Goal: Information Seeking & Learning: Check status

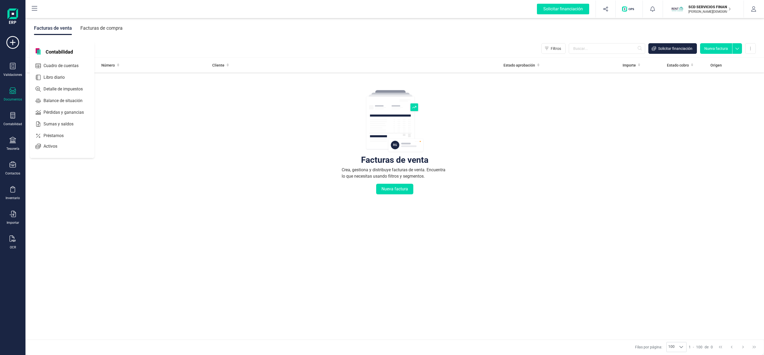
click at [56, 139] on span "Préstamos" at bounding box center [57, 136] width 32 height 6
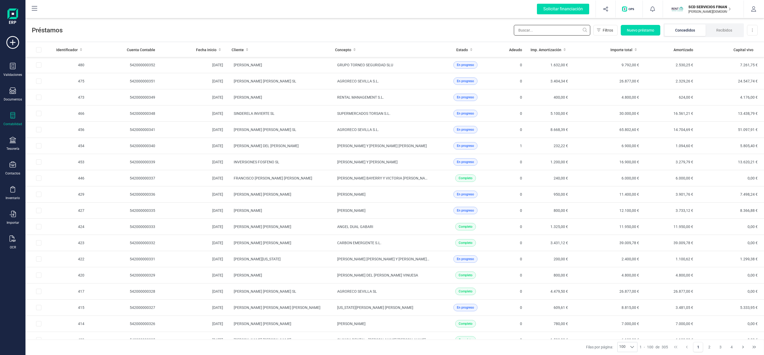
click at [544, 31] on input "text" at bounding box center [552, 30] width 76 height 11
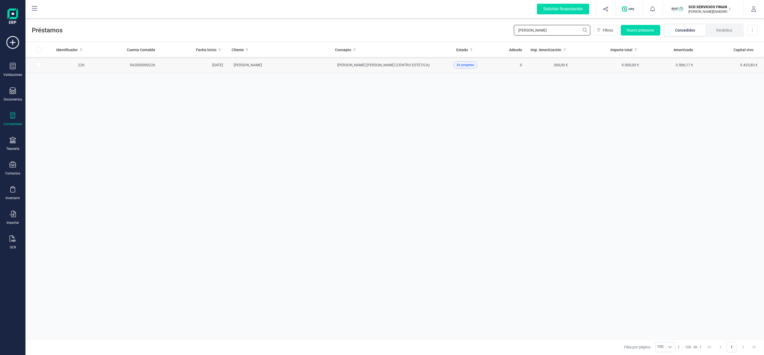
type input "[PERSON_NAME]"
click at [308, 68] on td "[PERSON_NAME]" at bounding box center [278, 65] width 103 height 16
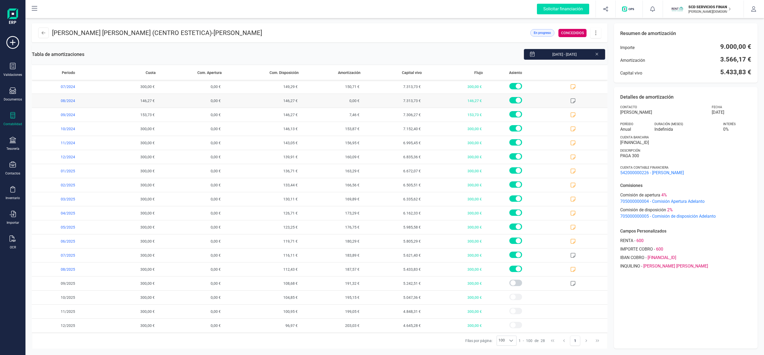
scroll to position [144, 0]
click at [570, 268] on icon at bounding box center [572, 269] width 5 height 5
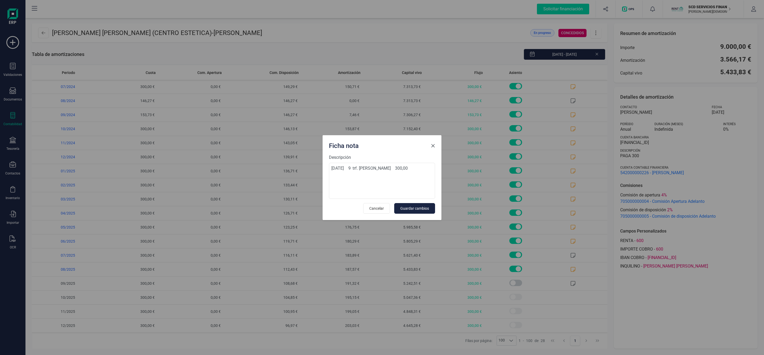
click at [433, 145] on span "Close" at bounding box center [433, 146] width 4 height 4
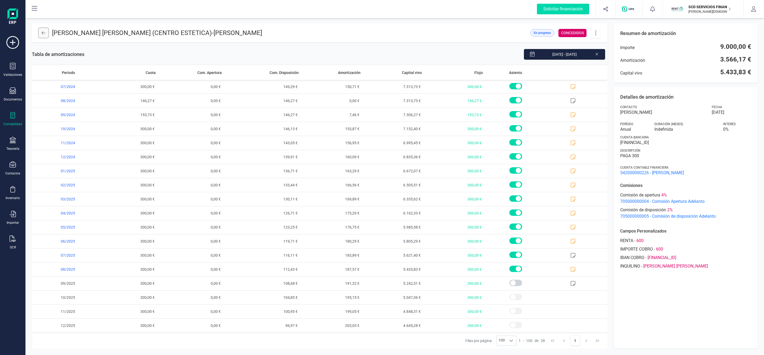
click at [43, 34] on icon at bounding box center [44, 33] width 4 height 4
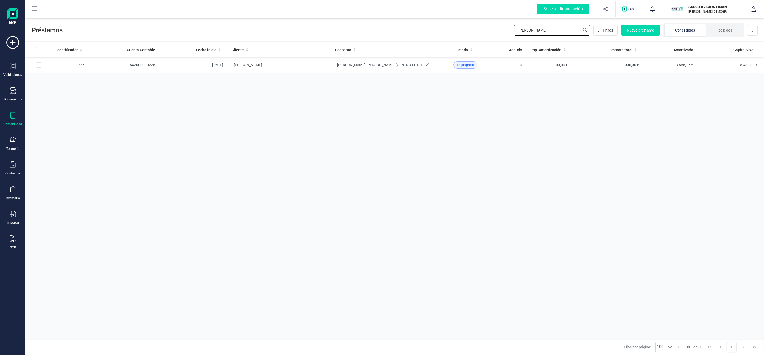
click at [487, 31] on div "Préstamos [PERSON_NAME] v Filtros Nuevo préstamo Concedidos Recibidos Descargar…" at bounding box center [394, 29] width 739 height 24
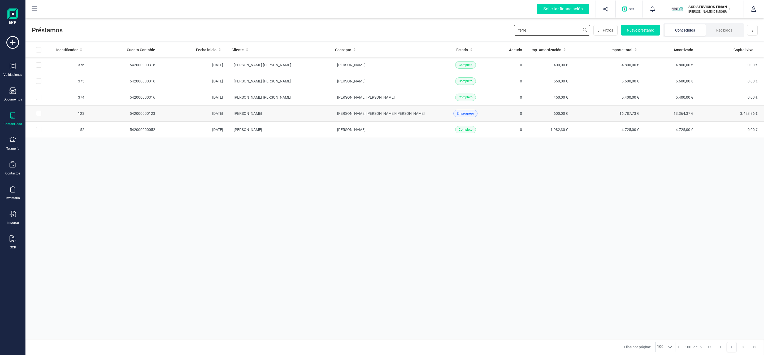
type input "ferre"
click at [316, 117] on td "[PERSON_NAME]" at bounding box center [278, 114] width 103 height 16
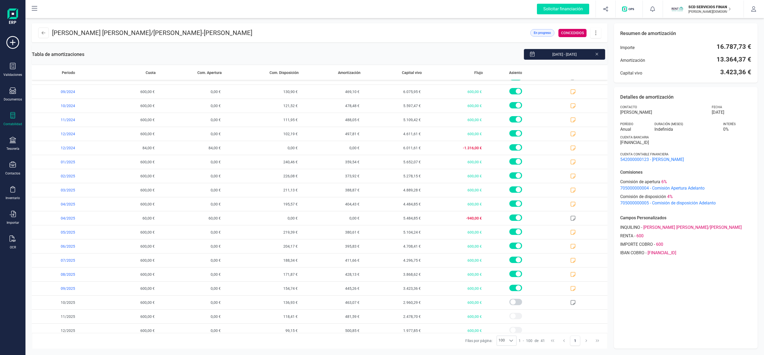
scroll to position [329, 0]
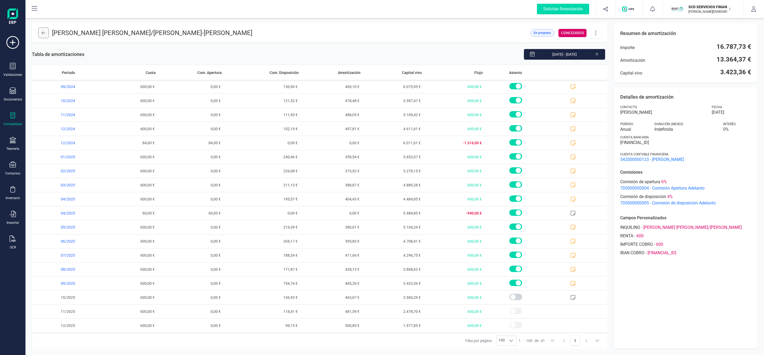
click at [42, 34] on icon at bounding box center [44, 33] width 4 height 4
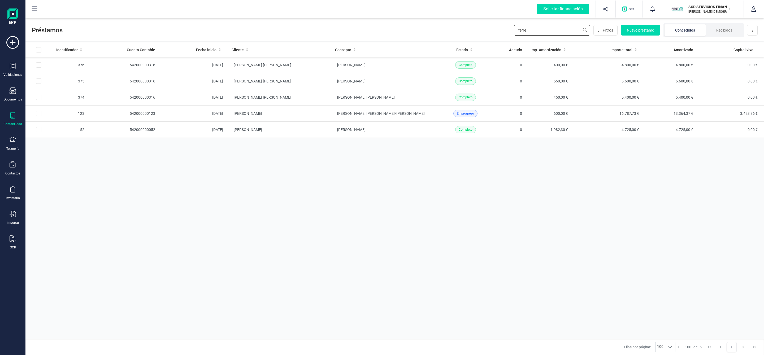
click at [516, 33] on input "ferre" at bounding box center [552, 30] width 76 height 11
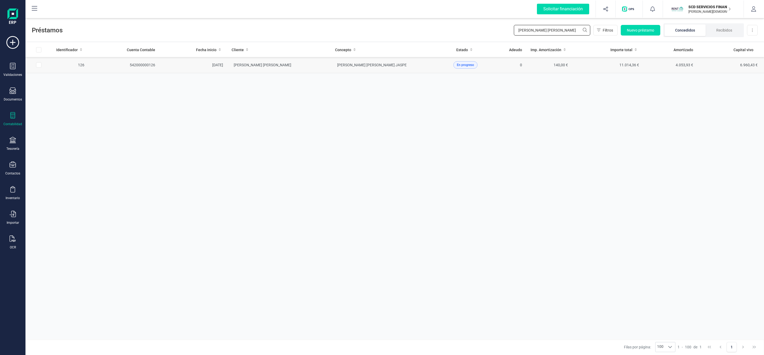
type input "[PERSON_NAME] [PERSON_NAME]"
click at [303, 68] on td "[PERSON_NAME] [PERSON_NAME]" at bounding box center [278, 65] width 103 height 16
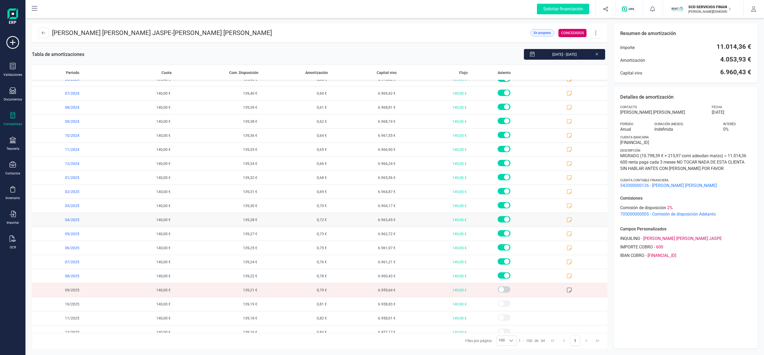
scroll to position [229, 0]
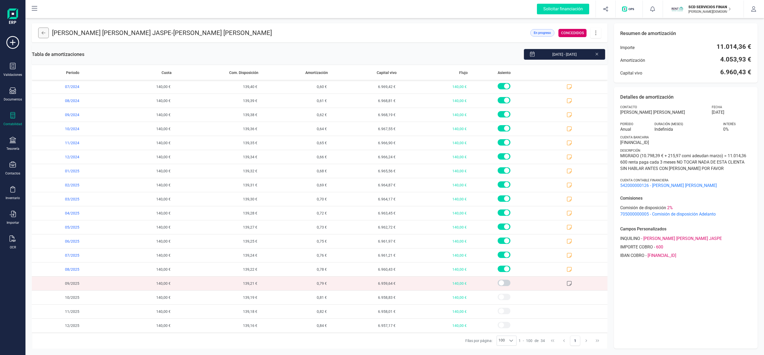
click at [45, 33] on button at bounding box center [43, 33] width 11 height 11
